Goal: Information Seeking & Learning: Learn about a topic

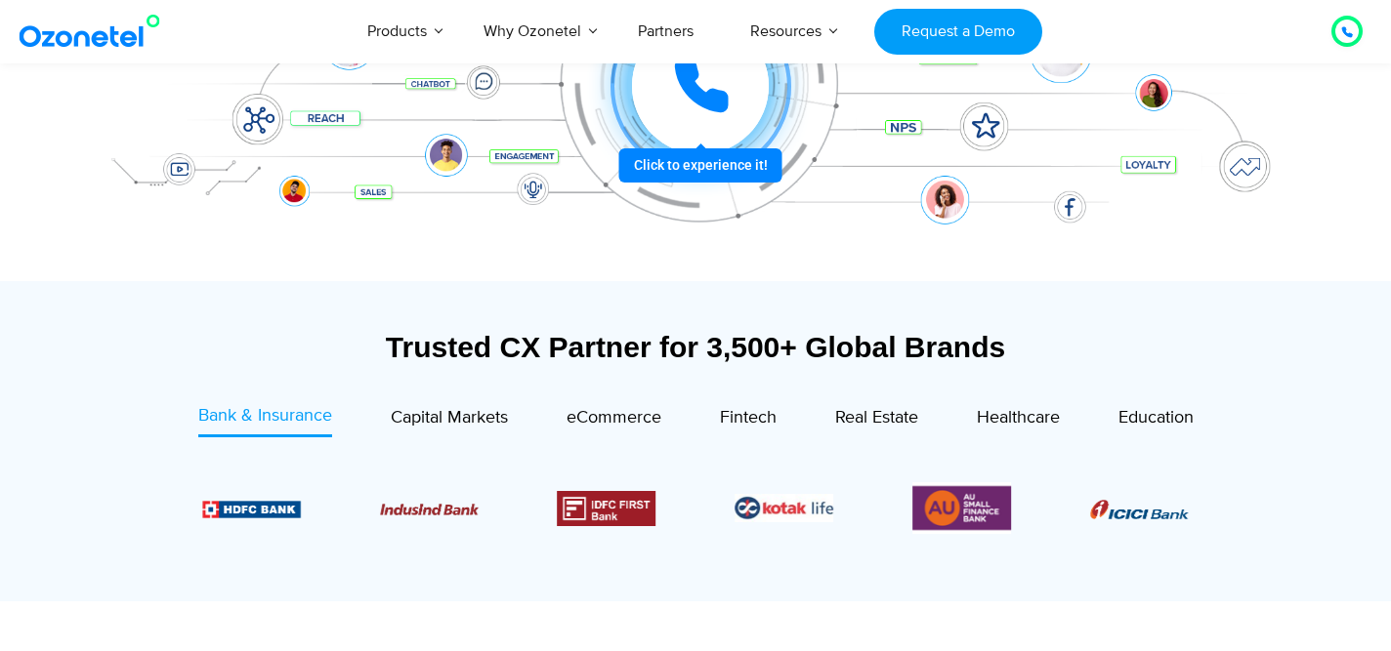
scroll to position [495, 0]
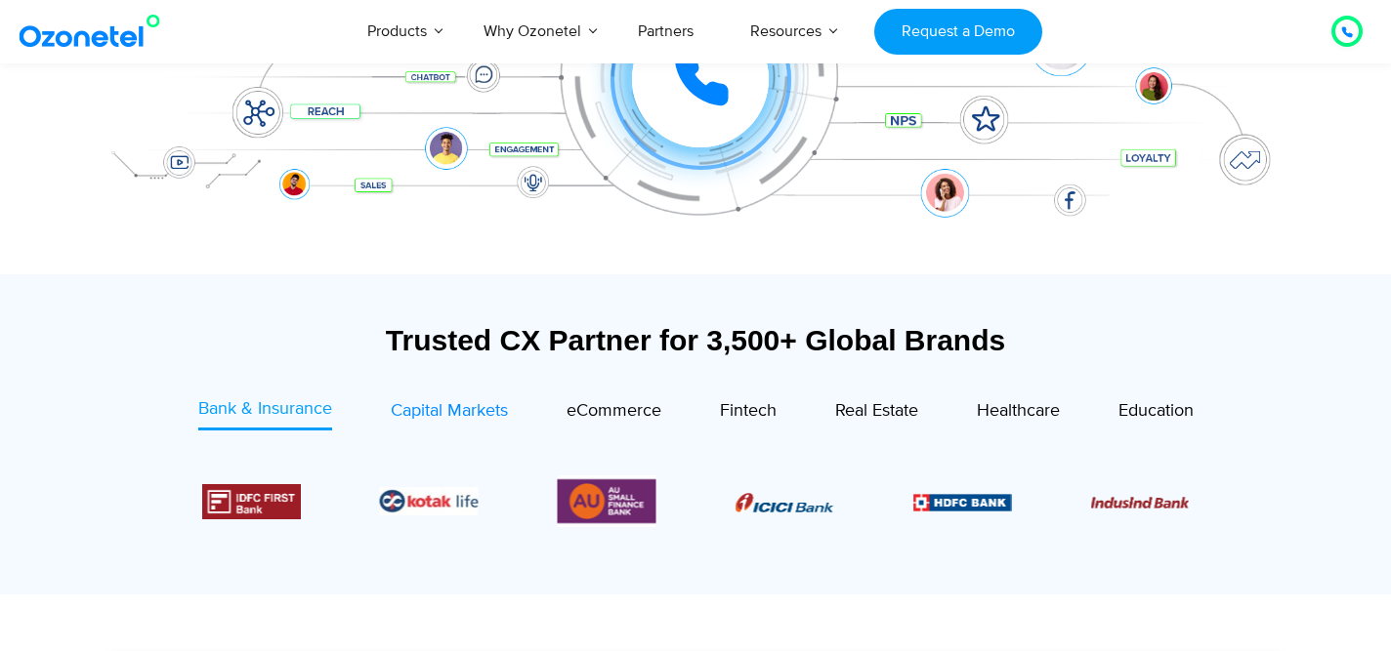
click at [469, 418] on span "Capital Markets" at bounding box center [449, 410] width 117 height 21
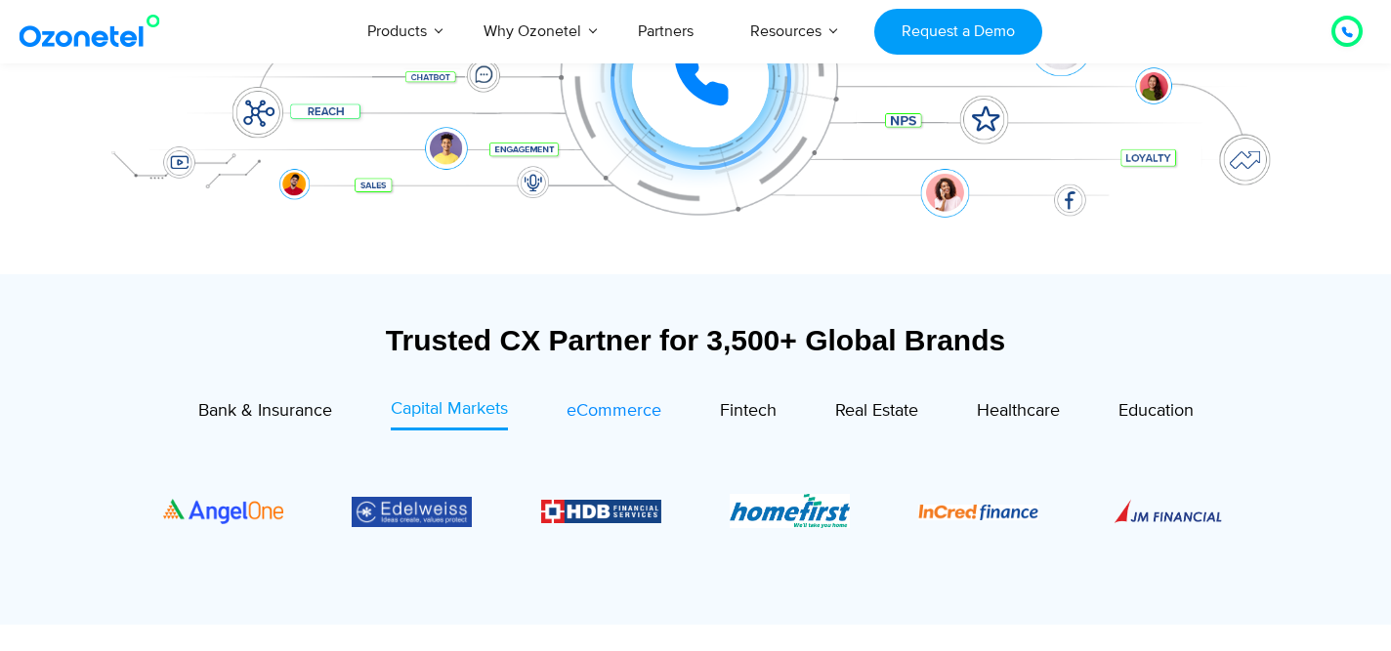
click at [617, 415] on span "eCommerce" at bounding box center [613, 410] width 95 height 21
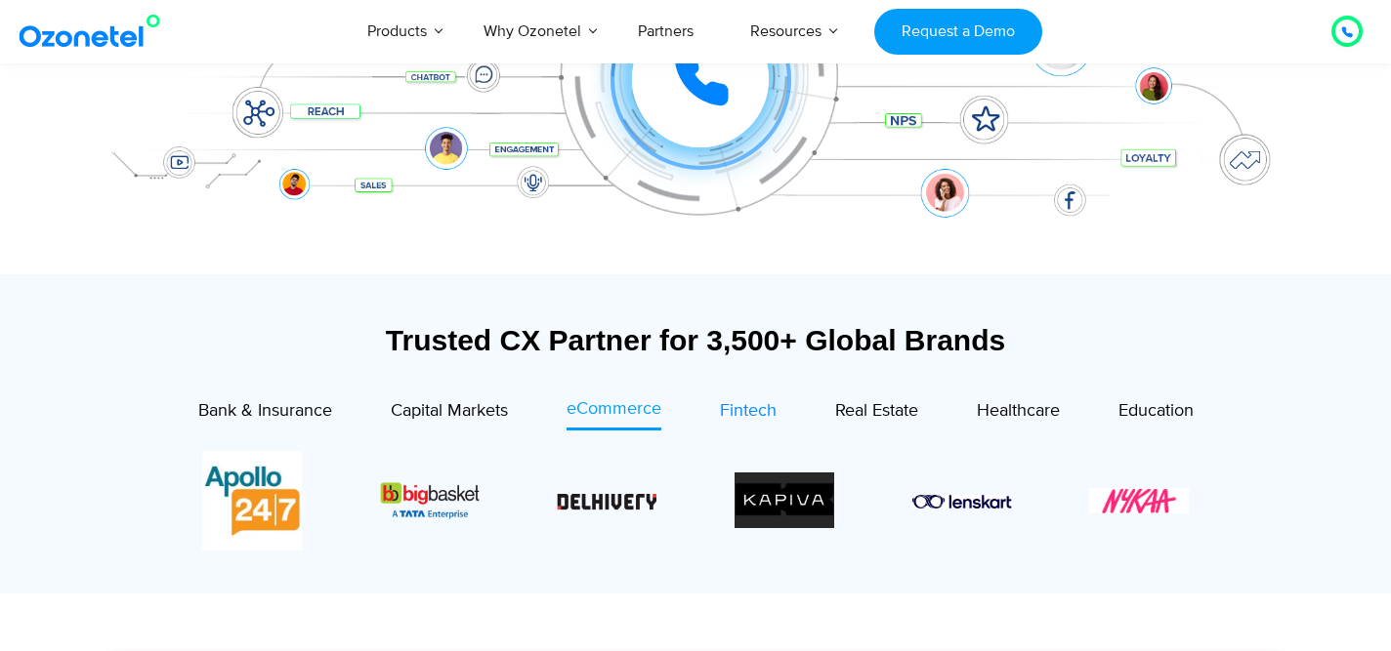
click at [741, 413] on span "Fintech" at bounding box center [748, 410] width 57 height 21
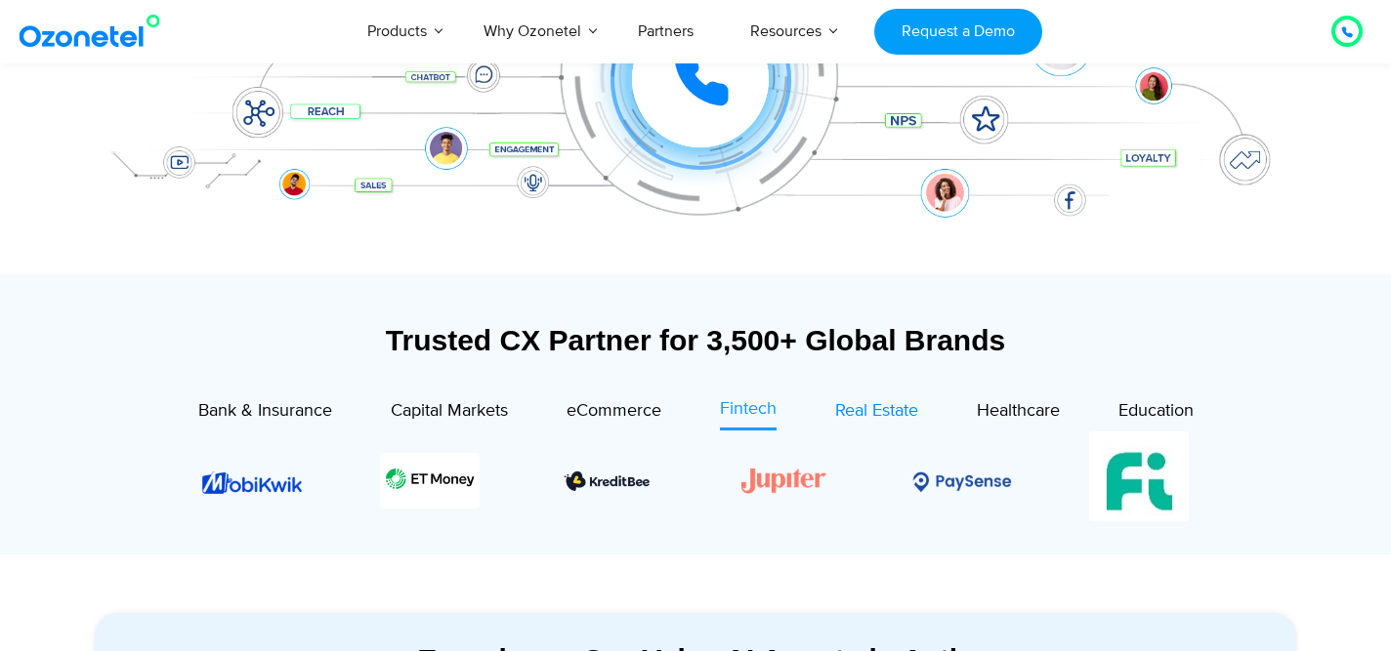
click at [856, 406] on span "Real Estate" at bounding box center [876, 410] width 83 height 21
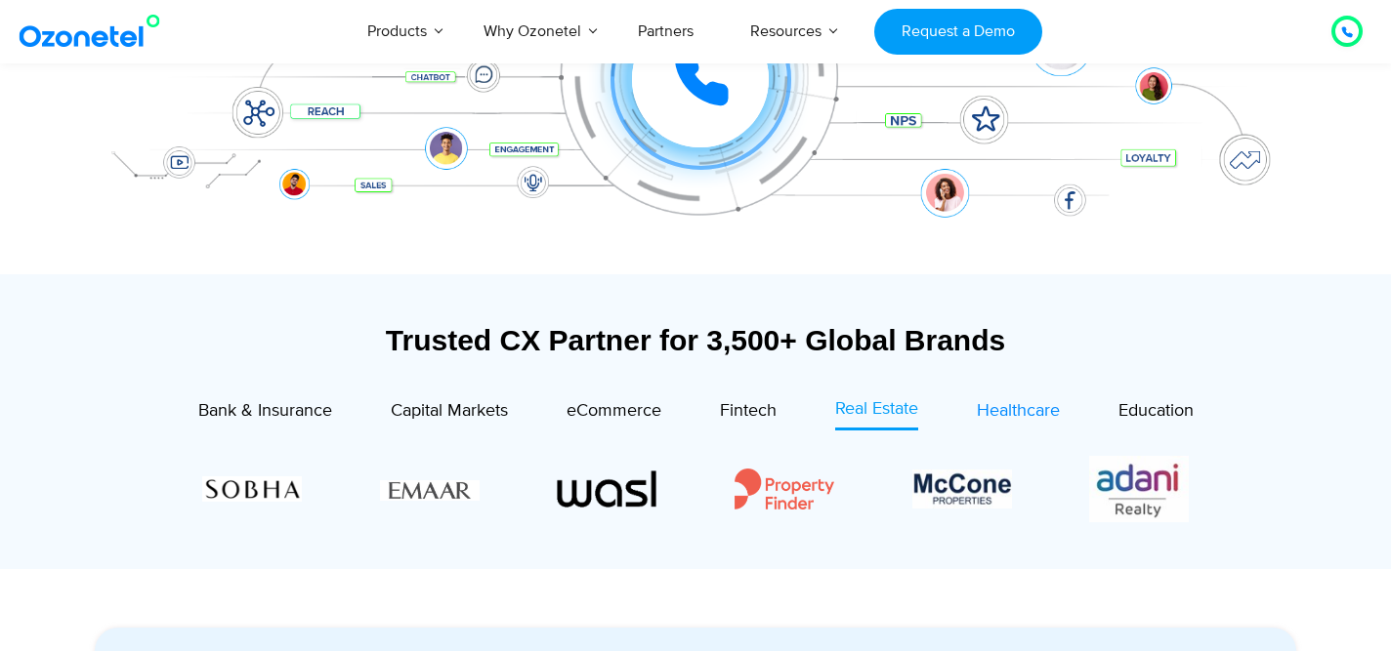
click at [1027, 407] on span "Healthcare" at bounding box center [1018, 410] width 83 height 21
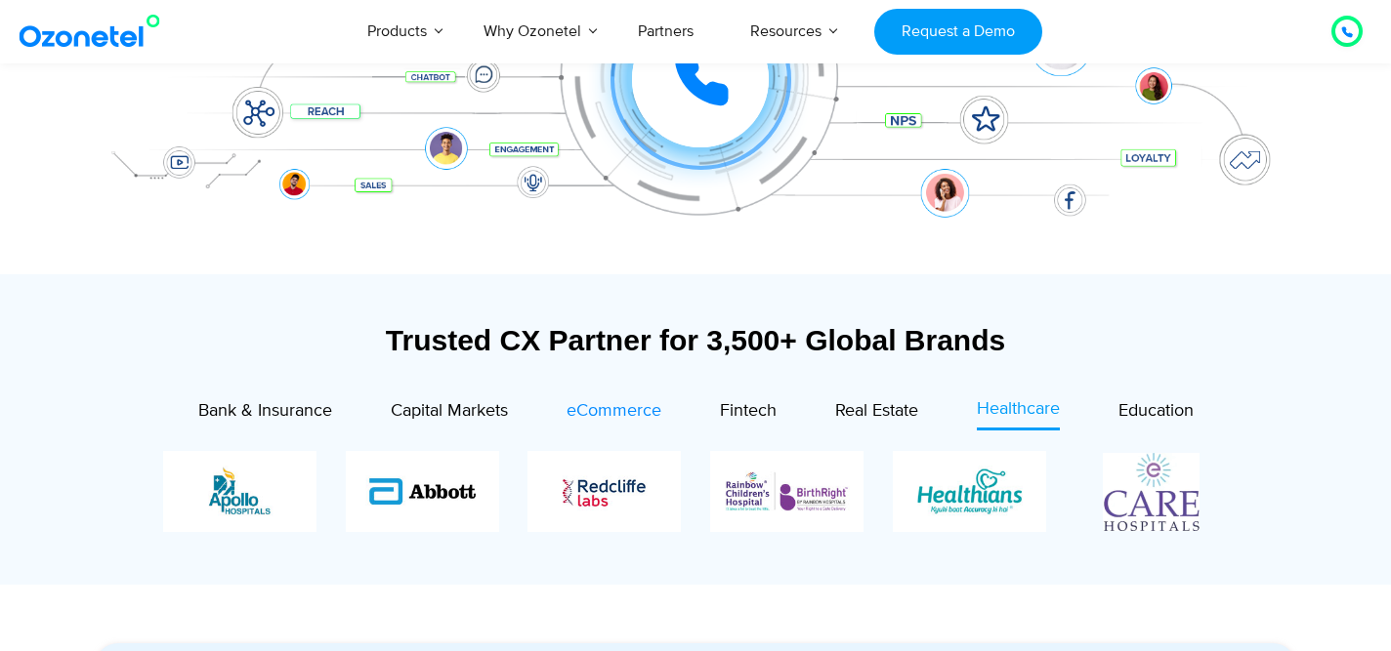
click at [639, 411] on span "eCommerce" at bounding box center [613, 410] width 95 height 21
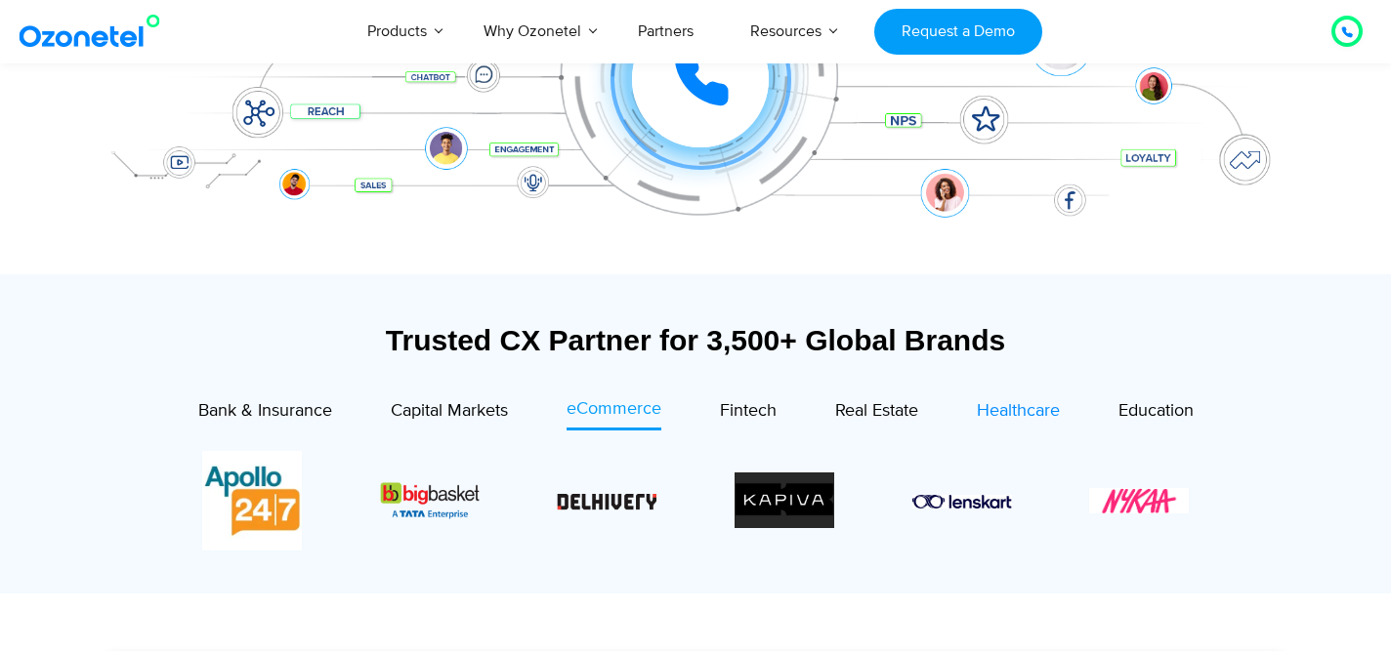
click at [1002, 409] on span "Healthcare" at bounding box center [1018, 410] width 83 height 21
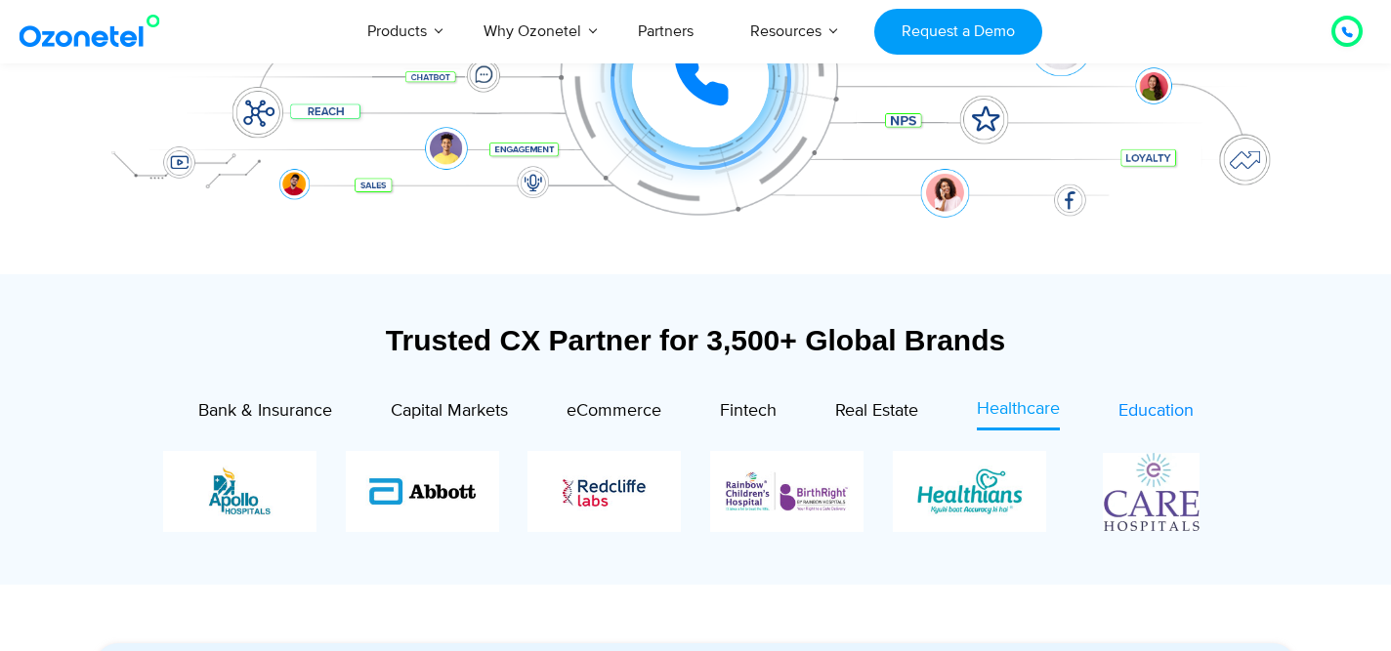
click at [1141, 414] on span "Education" at bounding box center [1155, 410] width 75 height 21
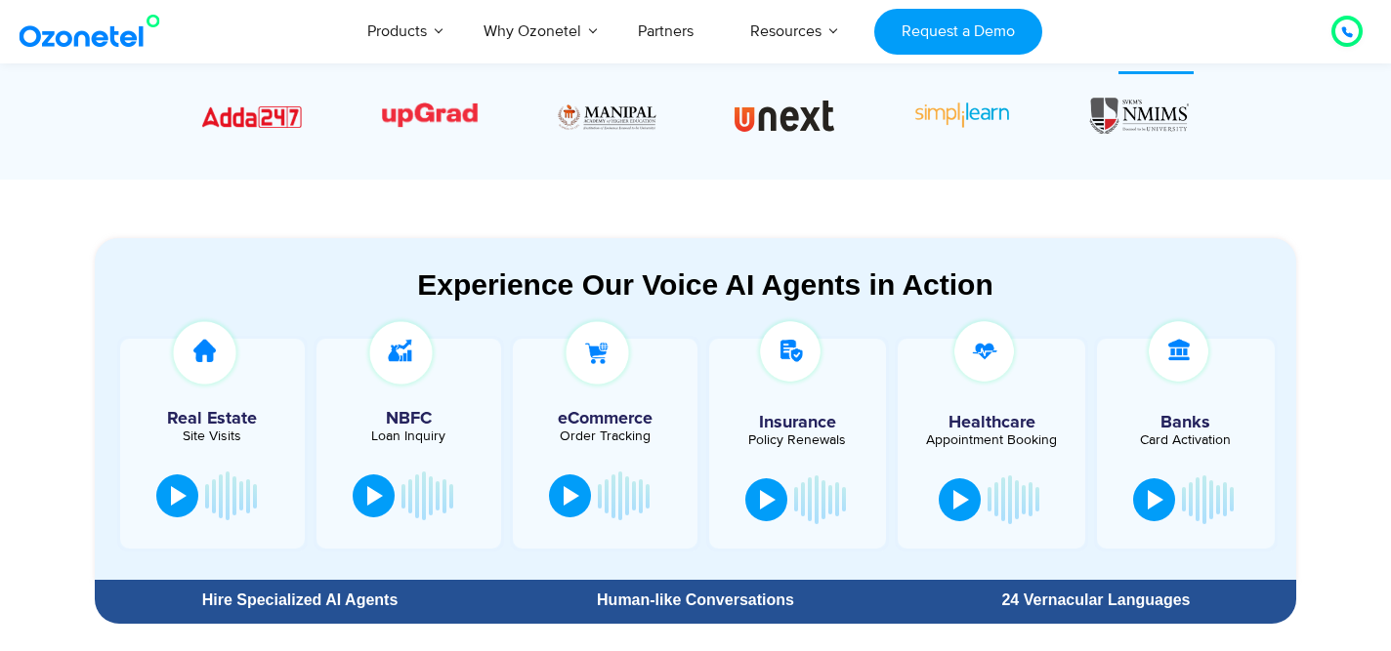
scroll to position [869, 0]
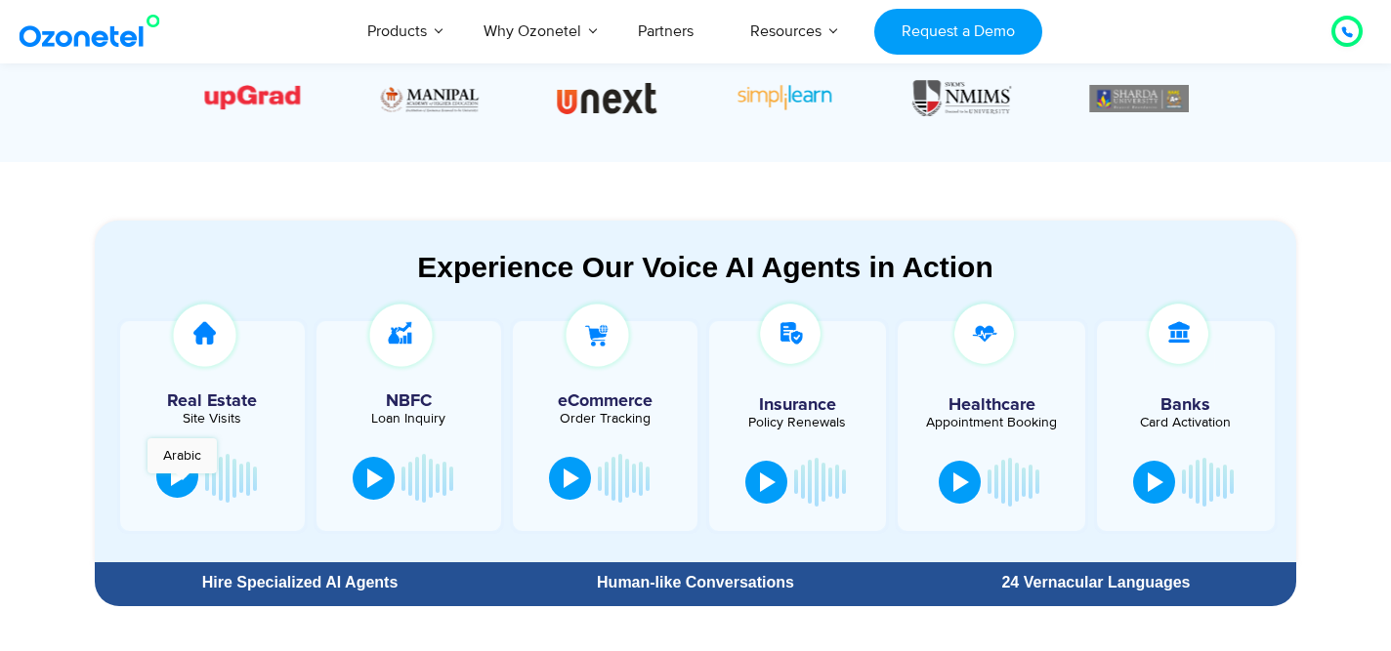
click at [182, 483] on div at bounding box center [179, 477] width 16 height 20
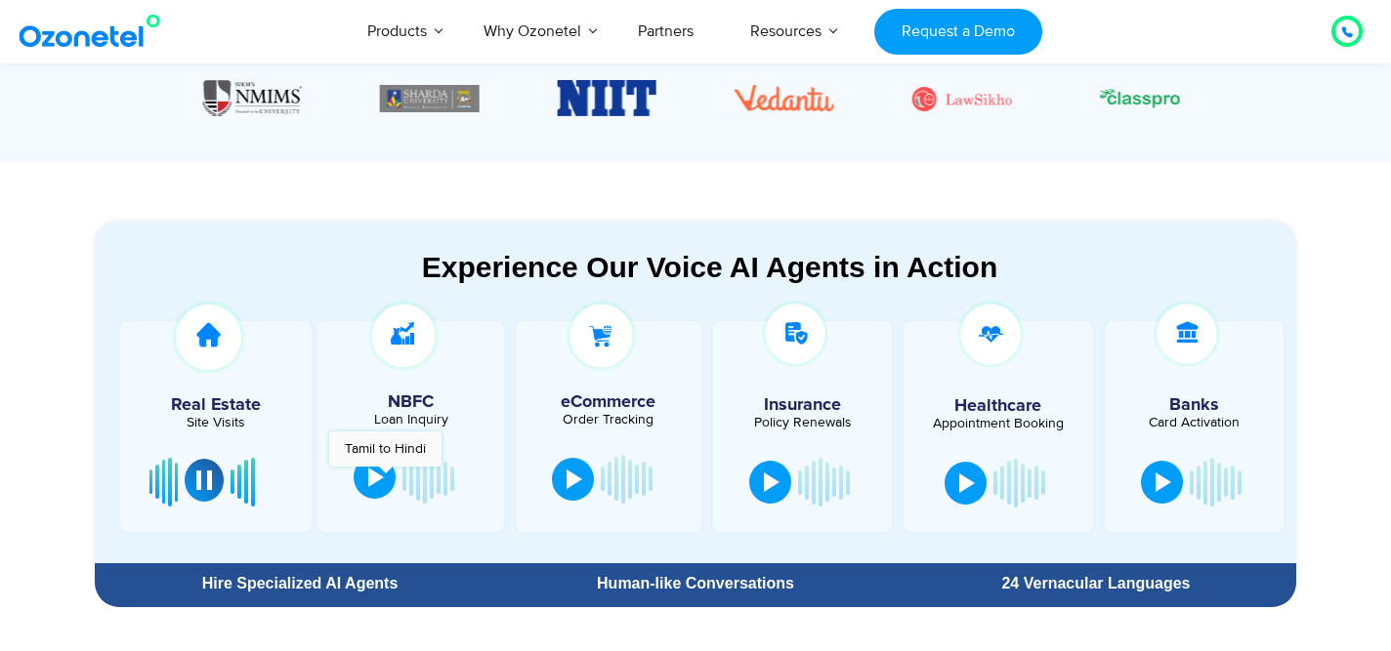
click at [385, 478] on button at bounding box center [375, 477] width 42 height 43
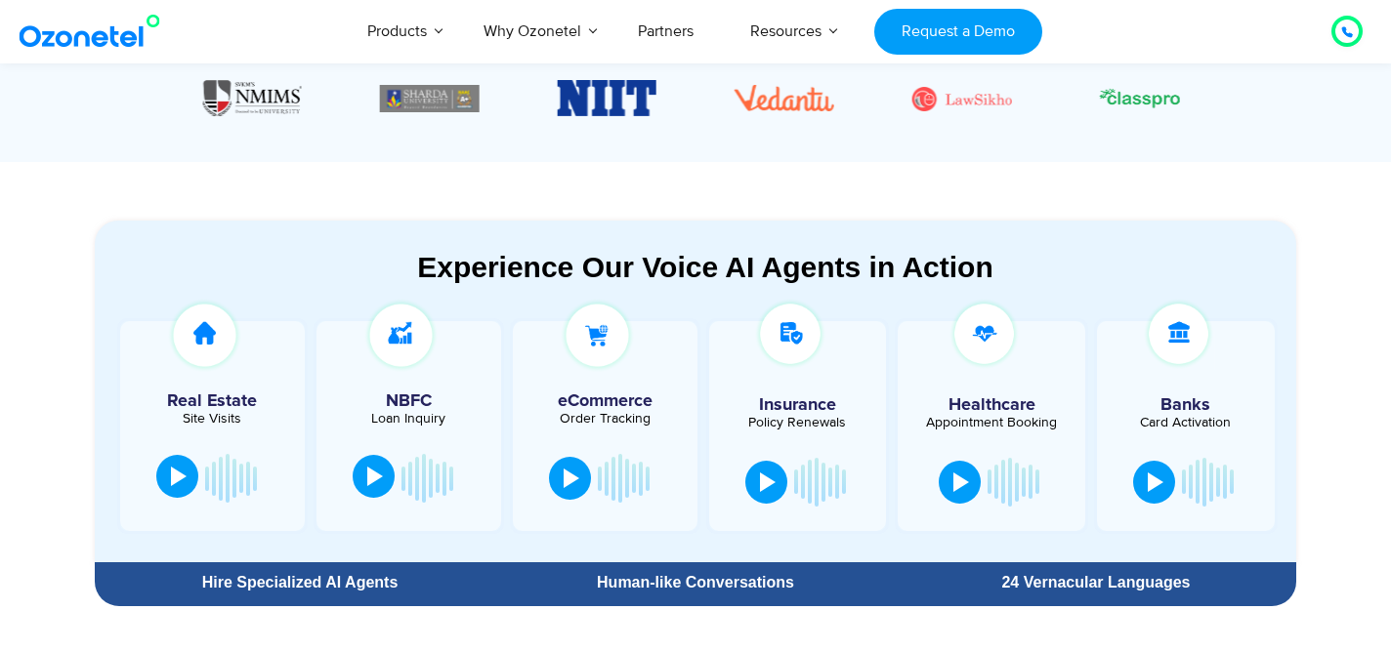
click at [372, 478] on div at bounding box center [375, 477] width 16 height 20
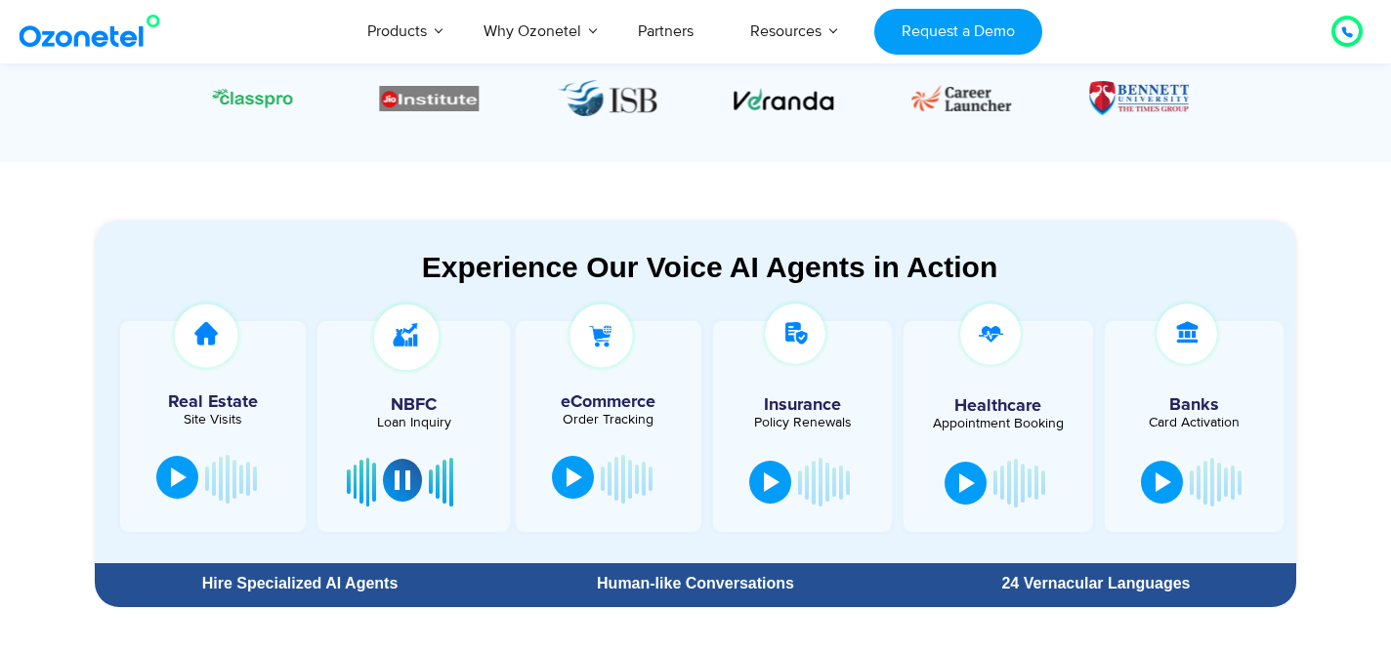
click at [579, 482] on div at bounding box center [574, 478] width 16 height 20
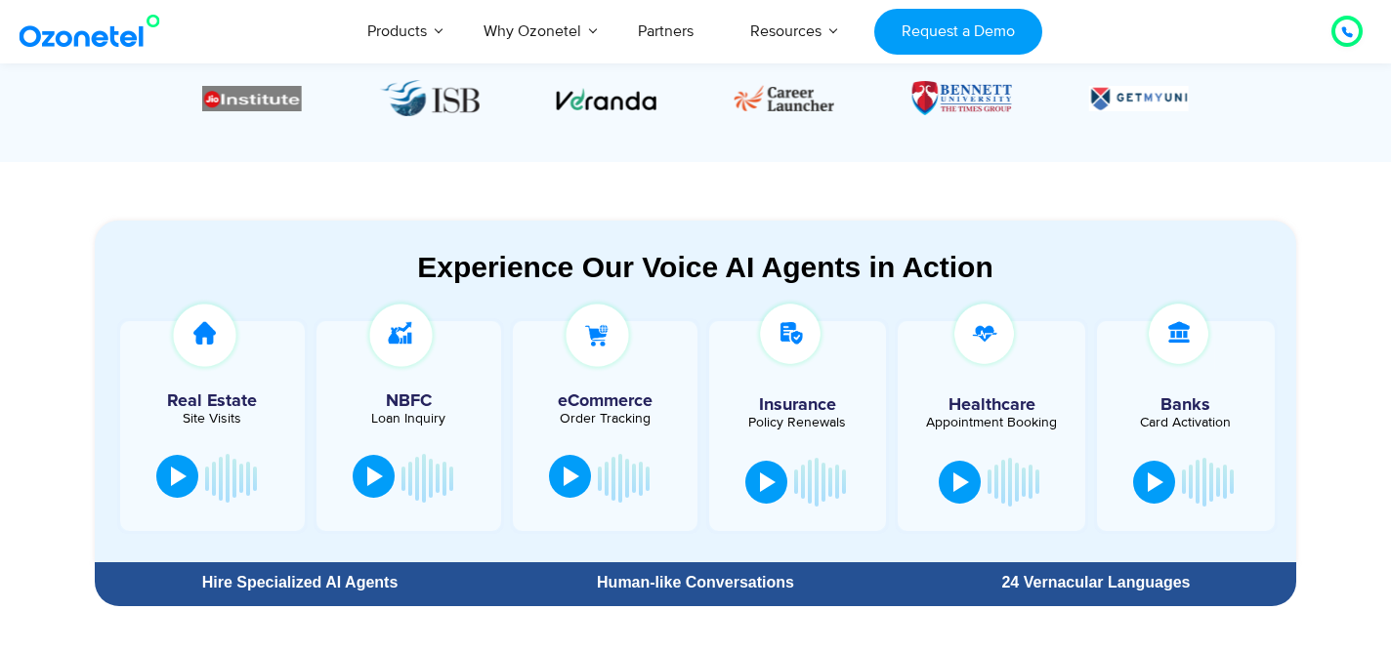
click at [569, 476] on div at bounding box center [572, 477] width 16 height 20
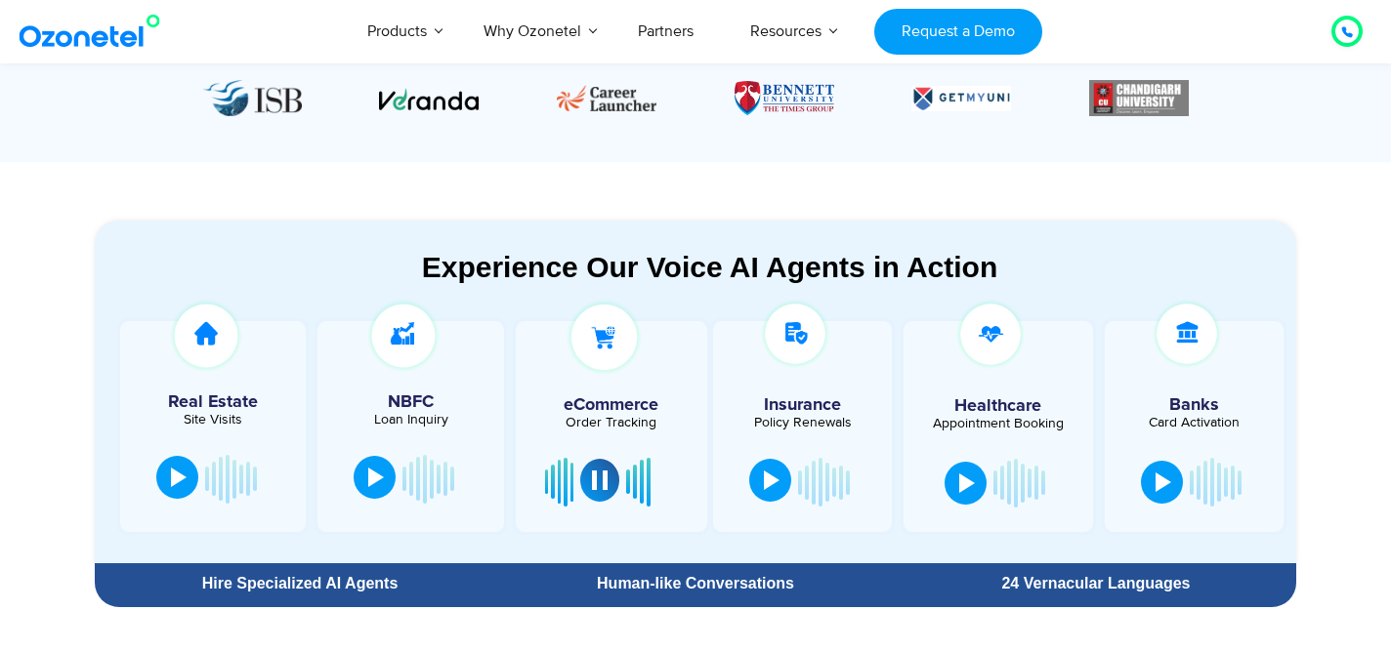
click at [776, 485] on div at bounding box center [772, 481] width 16 height 20
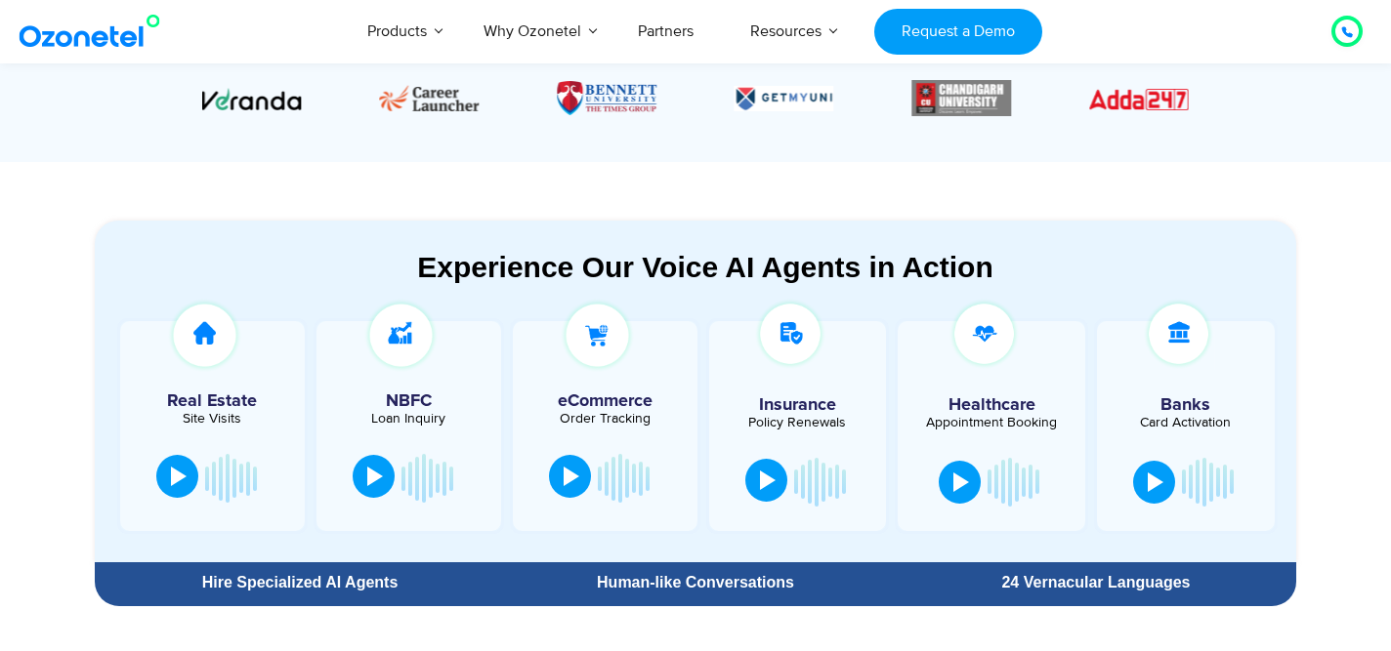
click at [770, 480] on div at bounding box center [768, 481] width 16 height 20
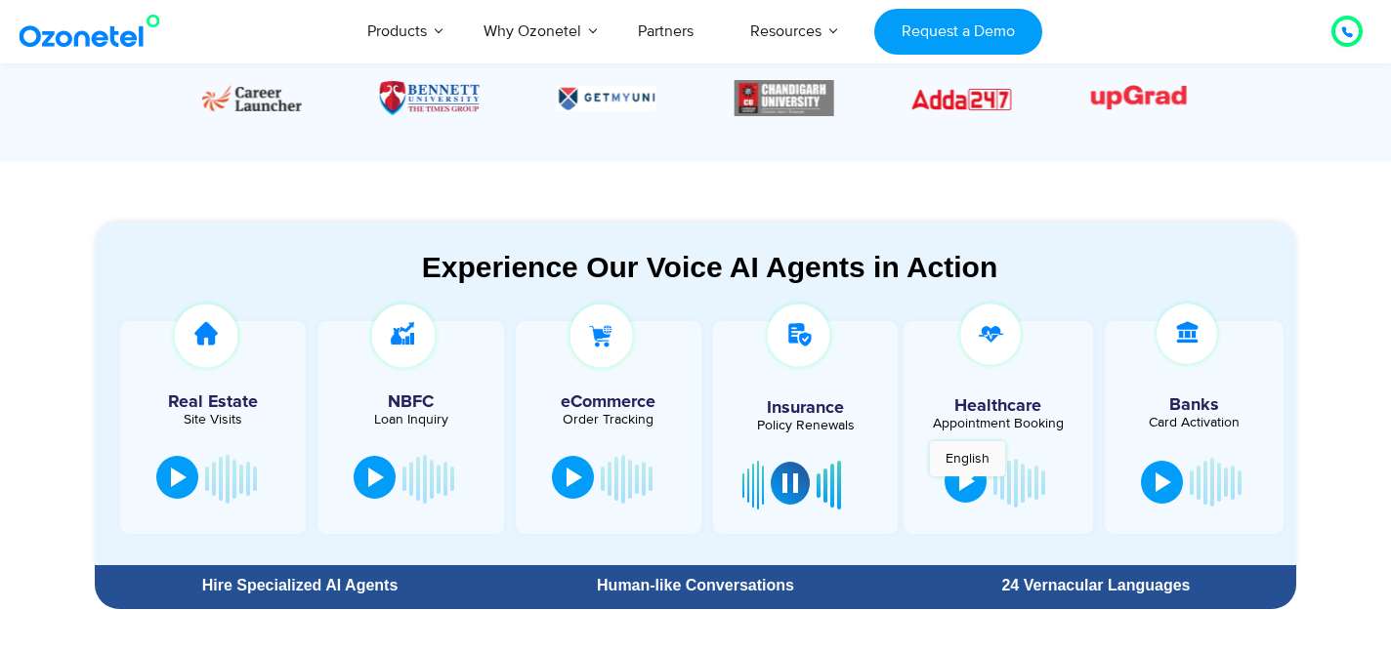
click at [967, 487] on div at bounding box center [967, 482] width 16 height 20
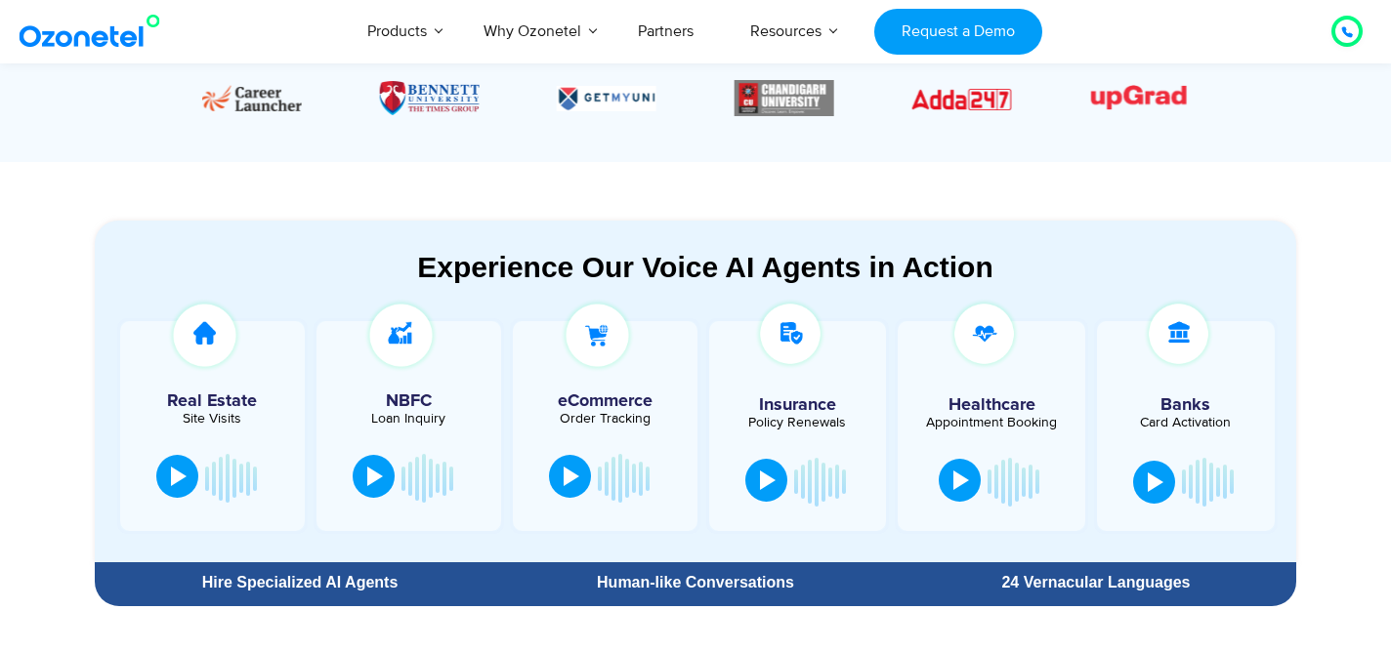
click at [962, 485] on div at bounding box center [961, 481] width 16 height 20
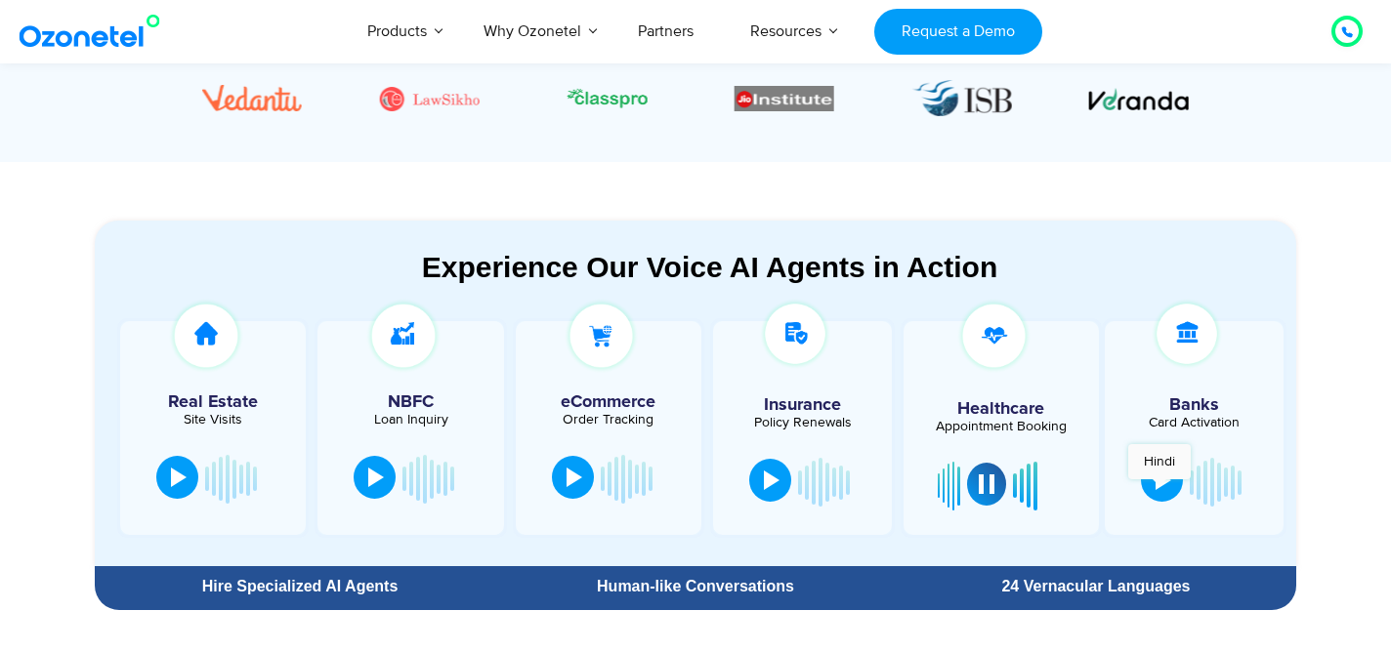
click at [1159, 489] on div at bounding box center [1163, 481] width 16 height 20
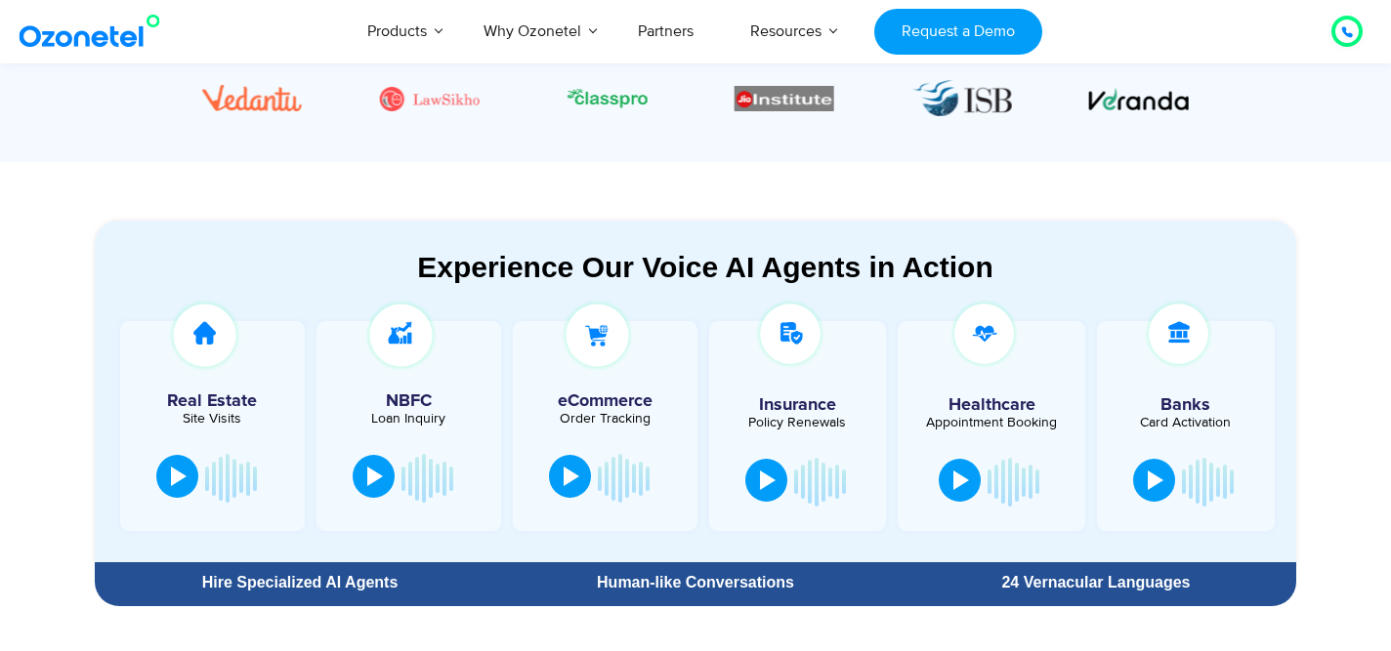
click at [1156, 480] on div at bounding box center [1156, 481] width 16 height 20
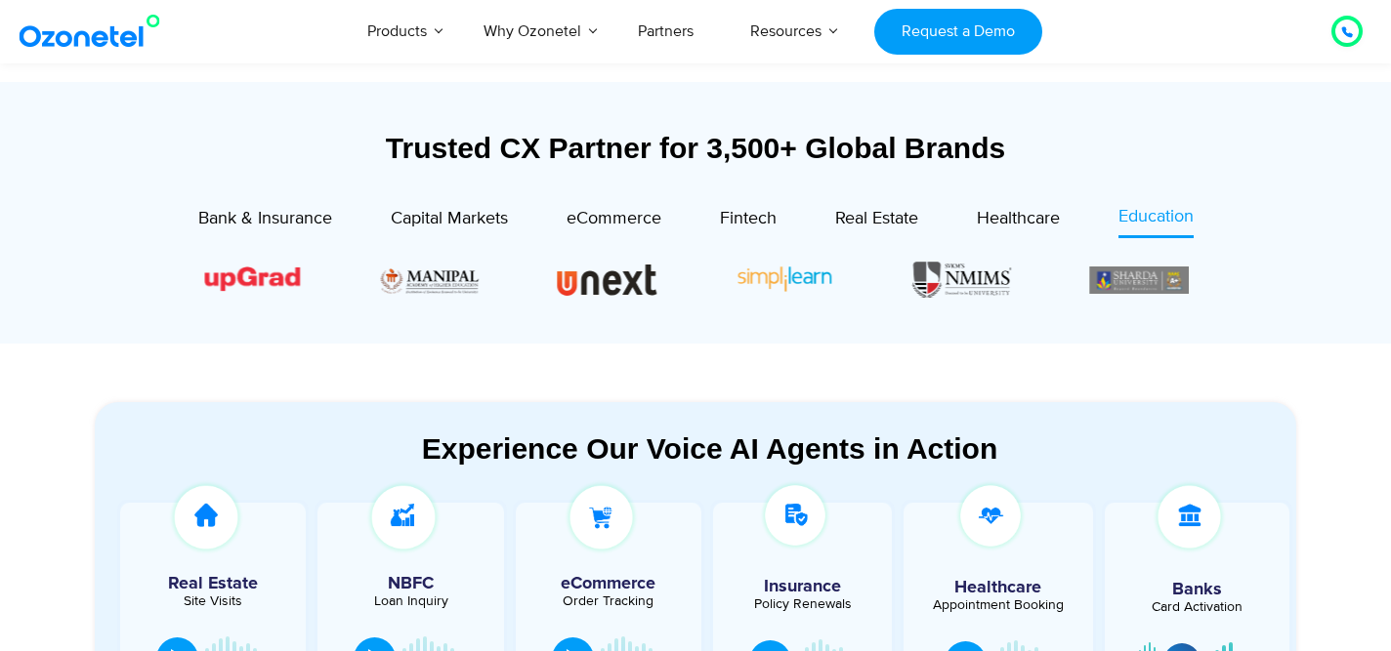
scroll to position [687, 0]
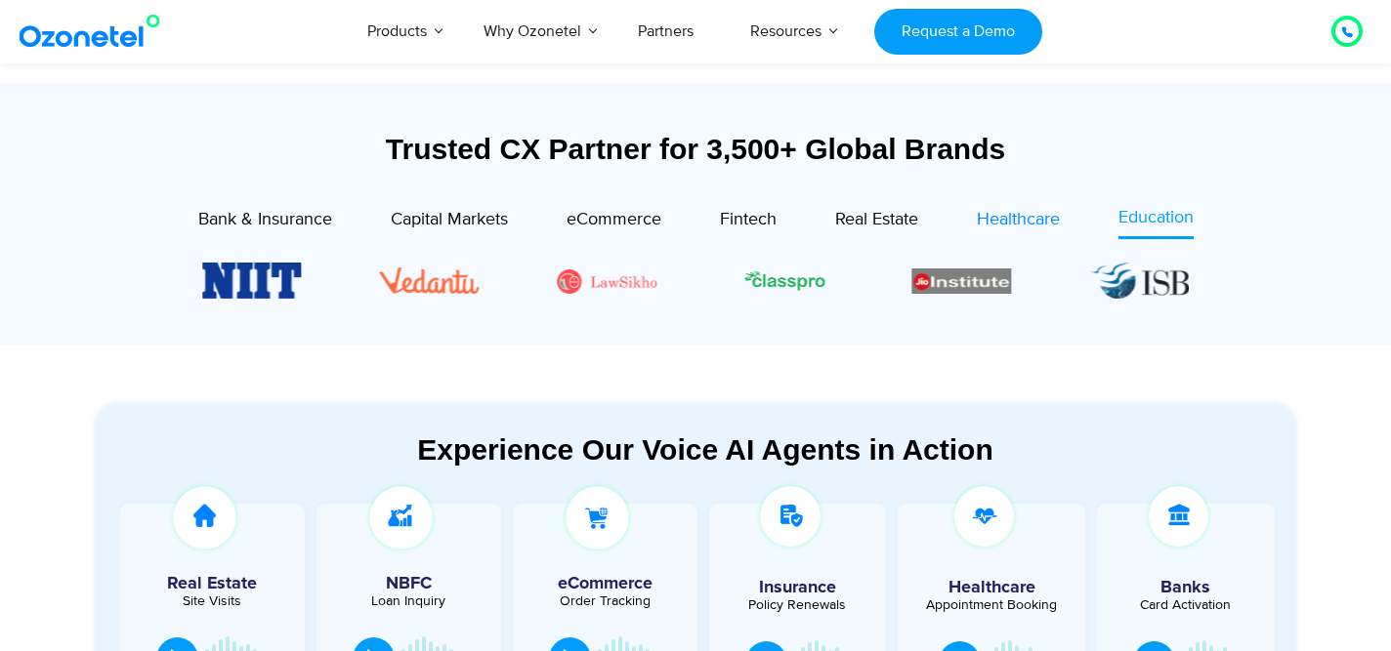
click at [1035, 216] on span "Healthcare" at bounding box center [1018, 219] width 83 height 21
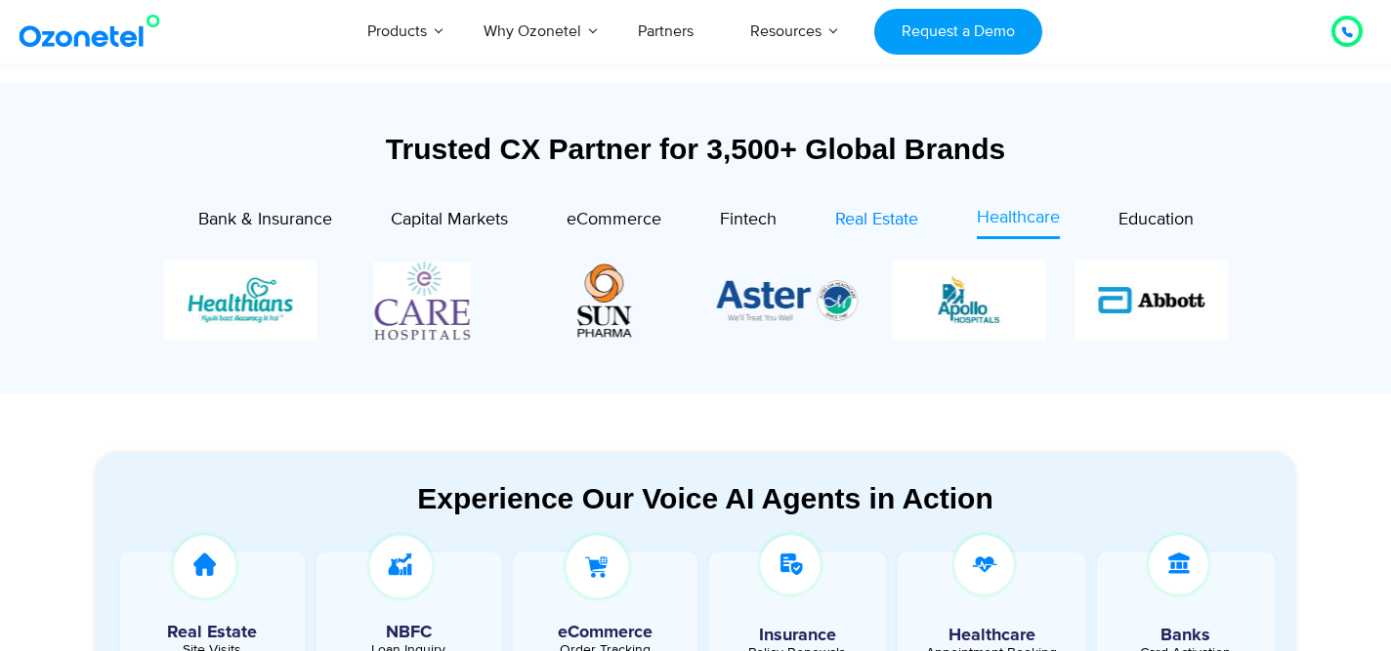
click at [891, 230] on span "Real Estate" at bounding box center [876, 219] width 83 height 21
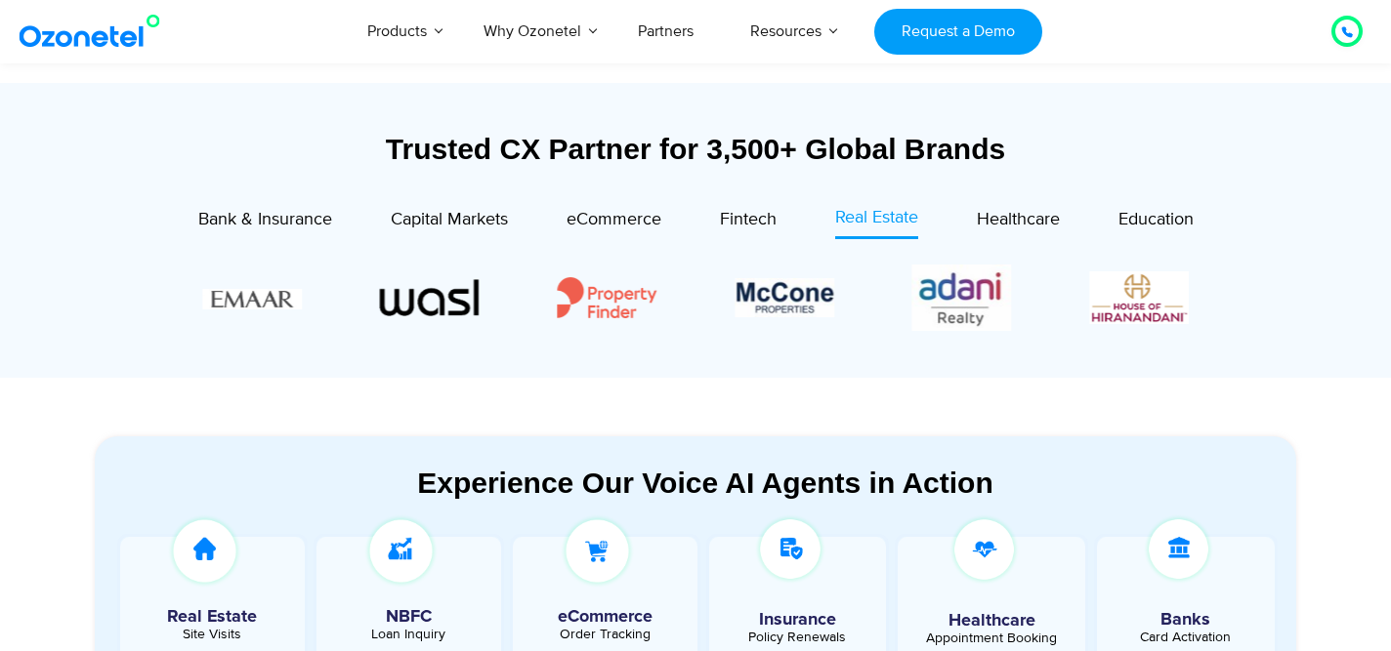
click at [1151, 345] on div at bounding box center [696, 297] width 1104 height 95
click at [760, 220] on span "Fintech" at bounding box center [748, 219] width 57 height 21
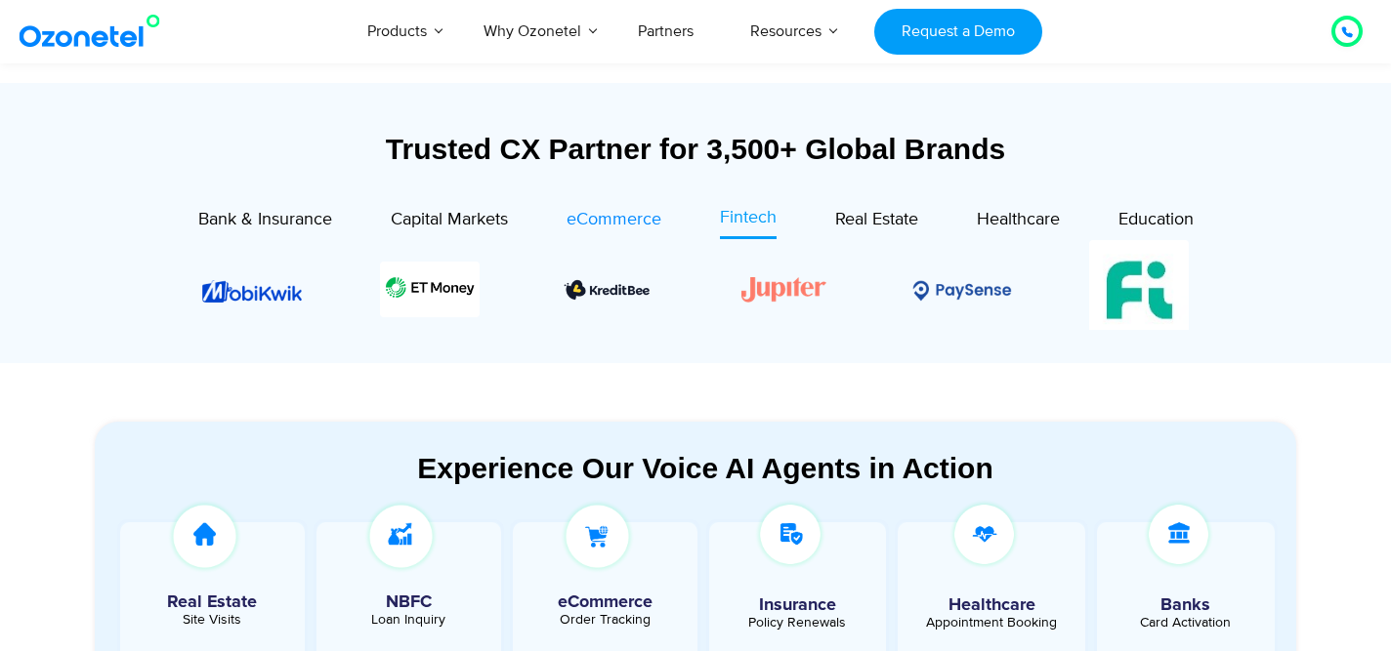
click at [630, 223] on span "eCommerce" at bounding box center [613, 219] width 95 height 21
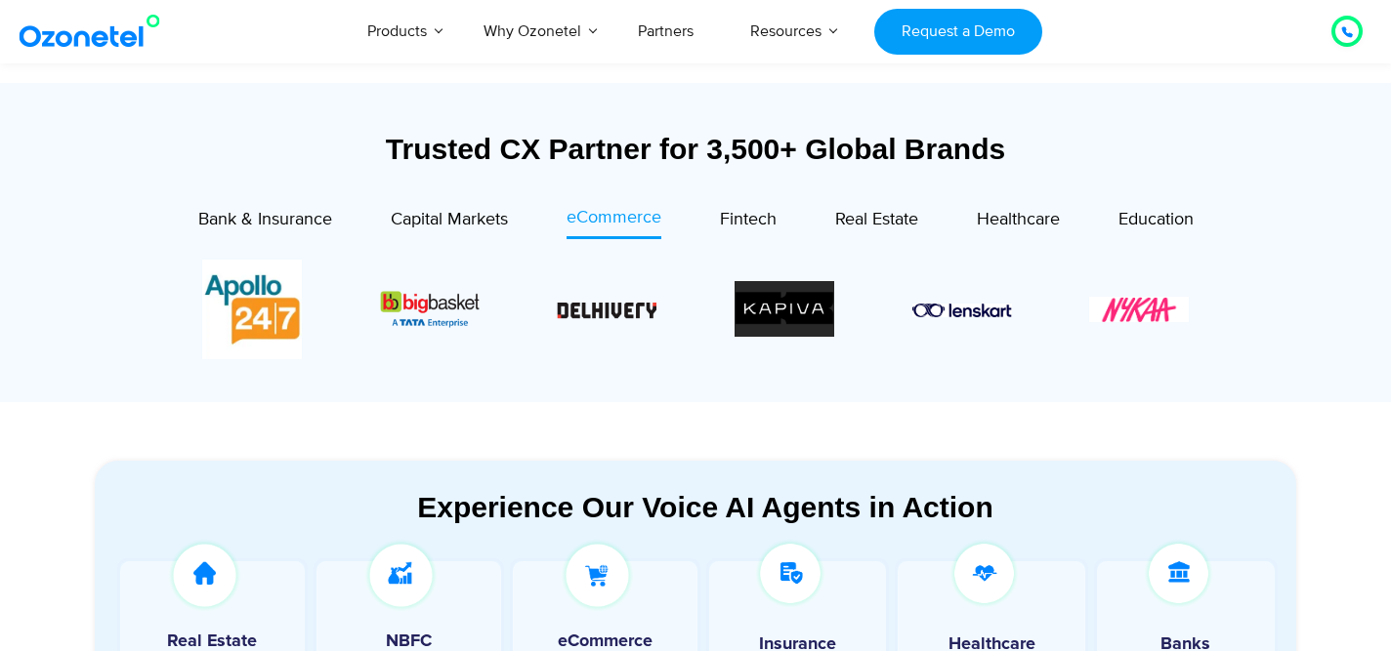
click at [1110, 353] on div "Image Carousel" at bounding box center [695, 310] width 986 height 100
click at [1141, 355] on div "Image Carousel" at bounding box center [695, 310] width 986 height 100
click at [1205, 352] on div at bounding box center [695, 310] width 1084 height 100
